Goal: Task Accomplishment & Management: Manage account settings

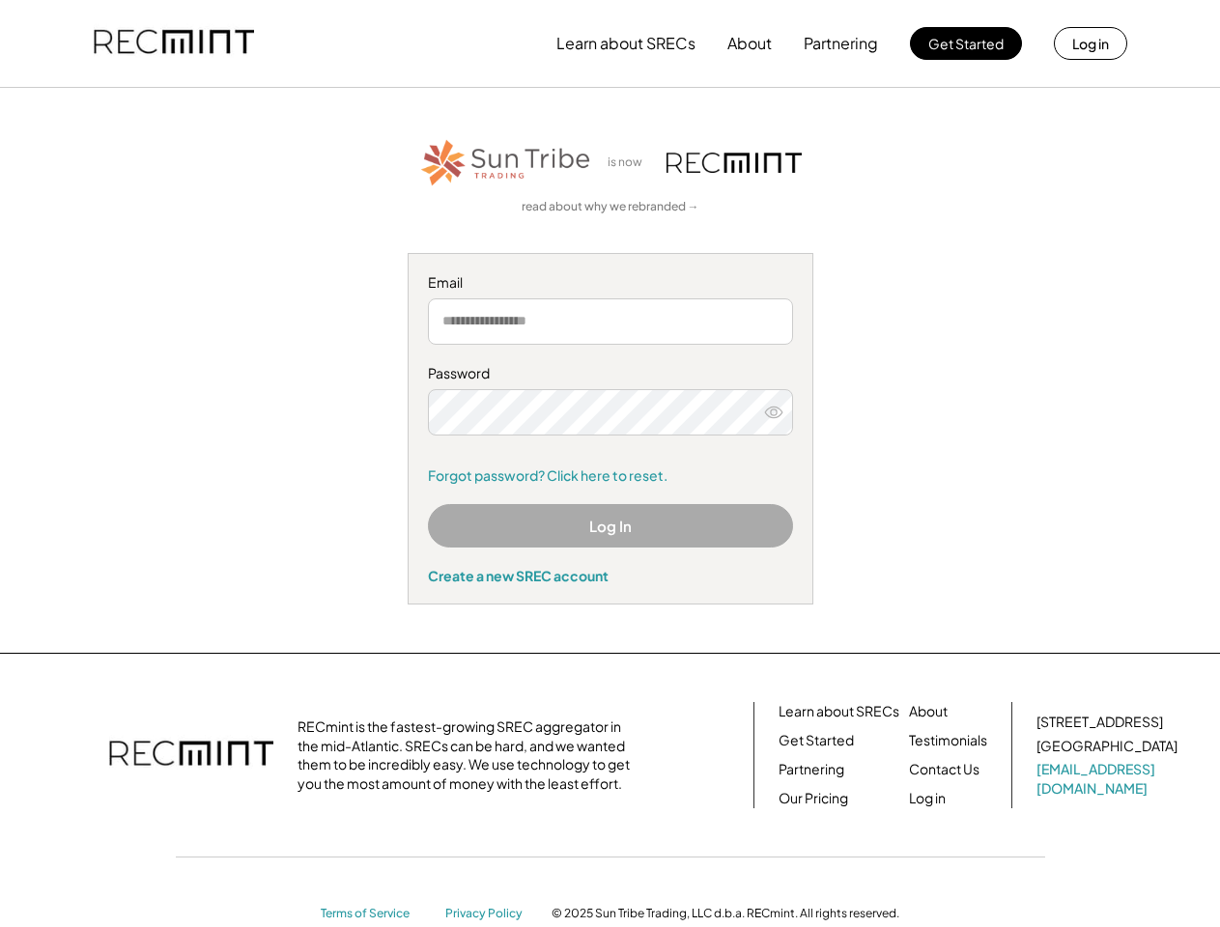
click at [609, 464] on div "Password Forgot password? Click here to reset." at bounding box center [610, 424] width 365 height 121
click at [609, 43] on button "Learn about SRECs" at bounding box center [625, 43] width 139 height 39
click at [610, 43] on button "Learn about SRECs" at bounding box center [625, 43] width 139 height 39
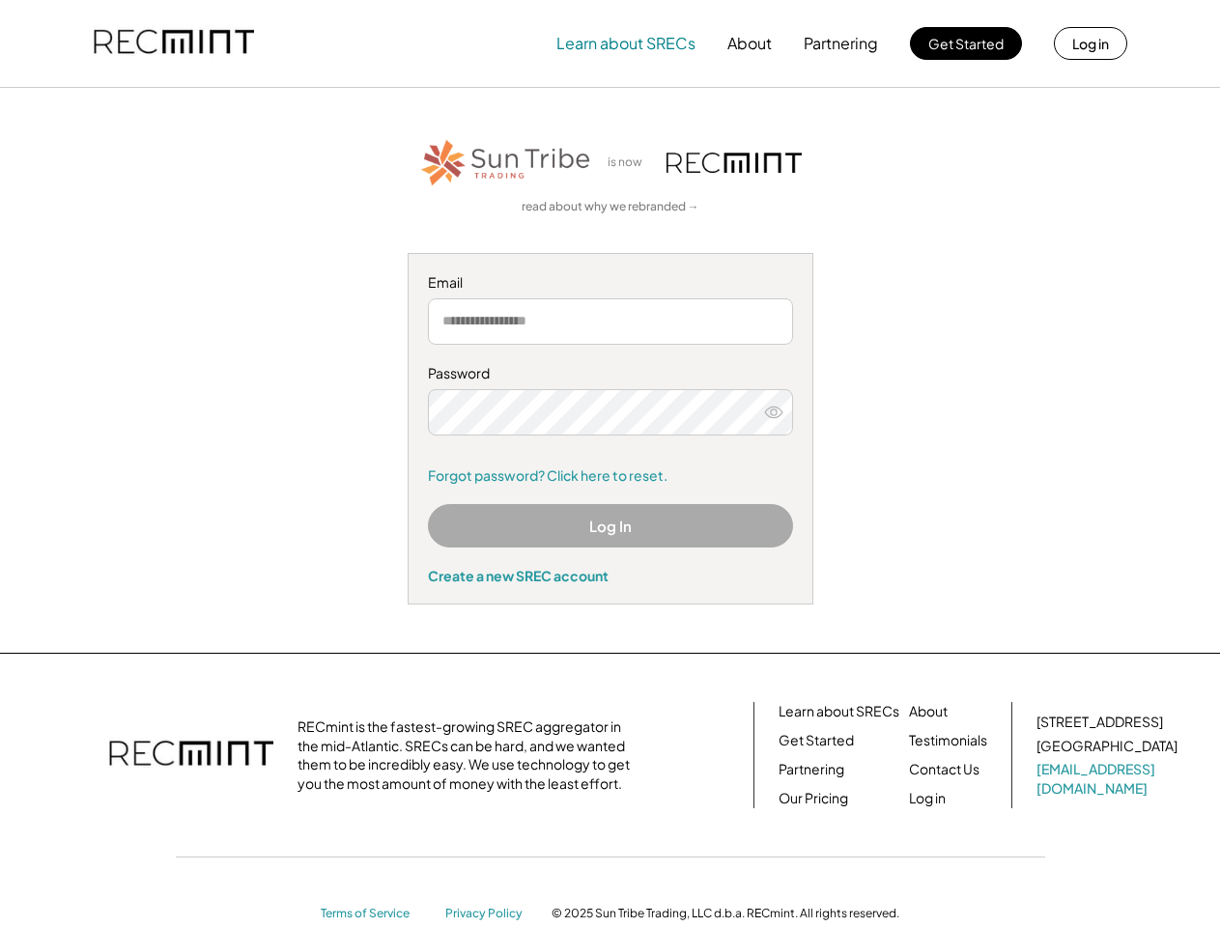
click at [174, 43] on img at bounding box center [174, 44] width 160 height 66
click at [841, 43] on button "Partnering" at bounding box center [841, 43] width 74 height 39
click at [626, 43] on button "Learn about SRECs" at bounding box center [625, 43] width 139 height 39
click at [749, 43] on button "About" at bounding box center [749, 43] width 44 height 39
